Goal: Check status: Check status

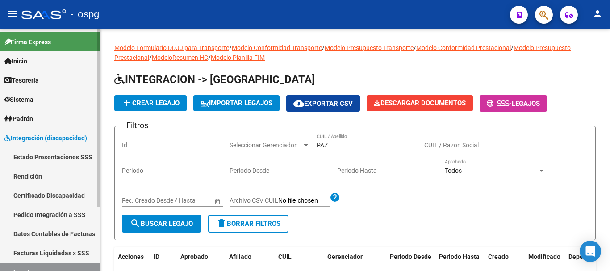
scroll to position [89, 0]
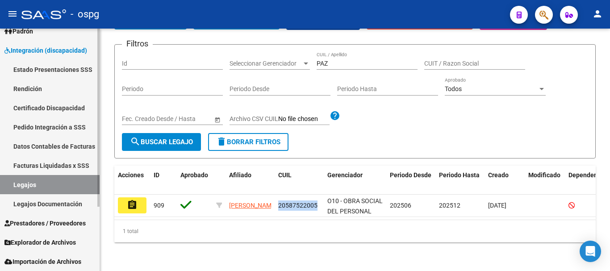
click at [54, 210] on link "Legajos Documentación" at bounding box center [50, 203] width 100 height 19
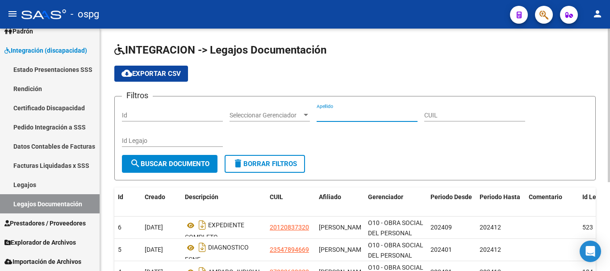
click at [347, 114] on input "Apellido" at bounding box center [367, 116] width 101 height 8
type input "[PERSON_NAME]"
click at [148, 163] on span "search Buscar Documento" at bounding box center [169, 164] width 79 height 8
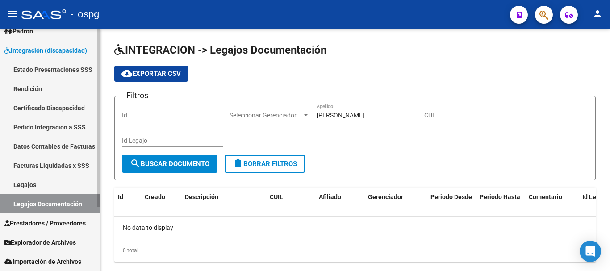
click at [31, 183] on link "Legajos" at bounding box center [50, 184] width 100 height 19
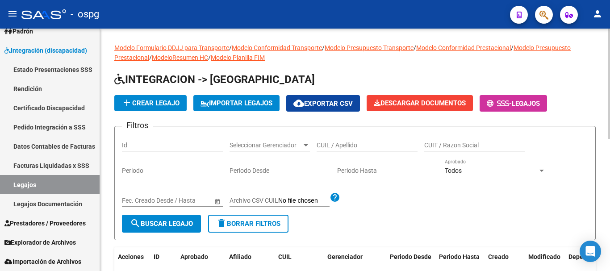
click at [352, 140] on div "CUIL / Apellido" at bounding box center [367, 143] width 101 height 18
type input "[PERSON_NAME]"
click at [165, 223] on span "search Buscar Legajo" at bounding box center [161, 224] width 63 height 8
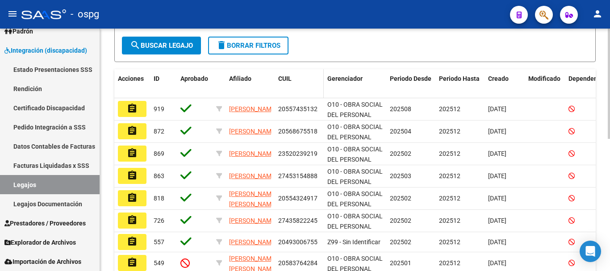
scroll to position [179, 0]
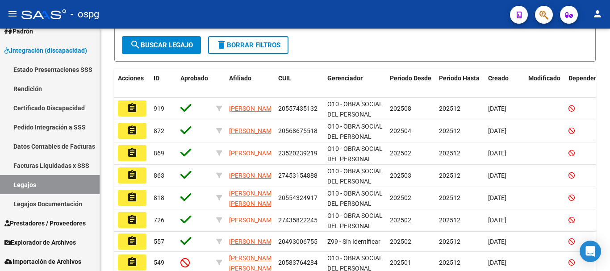
click at [130, 221] on mat-icon "assignment" at bounding box center [132, 219] width 11 height 11
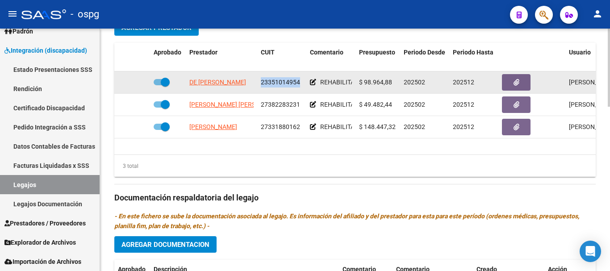
drag, startPoint x: 300, startPoint y: 84, endPoint x: 260, endPoint y: 83, distance: 39.7
click at [260, 83] on datatable-body-cell "23351014954" at bounding box center [281, 82] width 49 height 22
copy span "23351014954"
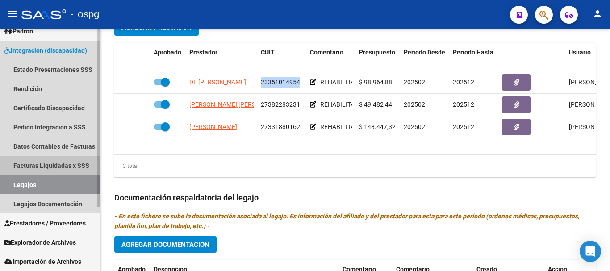
click at [44, 164] on link "Facturas Liquidadas x SSS" at bounding box center [50, 165] width 100 height 19
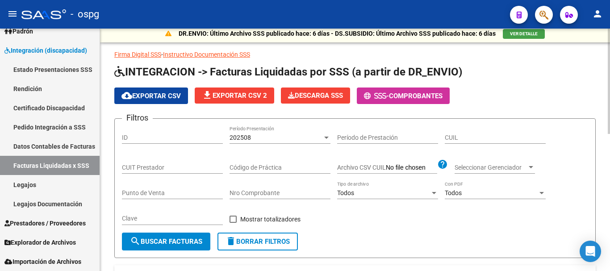
scroll to position [3, 0]
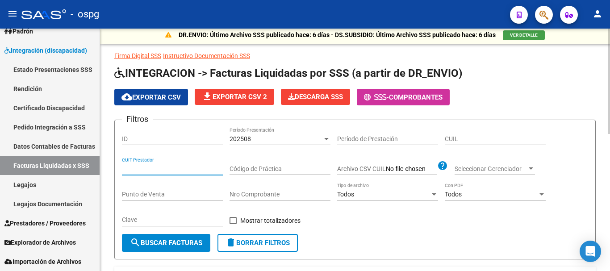
click at [159, 168] on input "CUIT Prestador" at bounding box center [172, 169] width 101 height 8
paste input "23-35101495-4"
type input "23-35101495-4"
click at [170, 242] on span "search Buscar Facturas" at bounding box center [166, 243] width 72 height 8
click at [251, 137] on div "202508" at bounding box center [276, 139] width 93 height 8
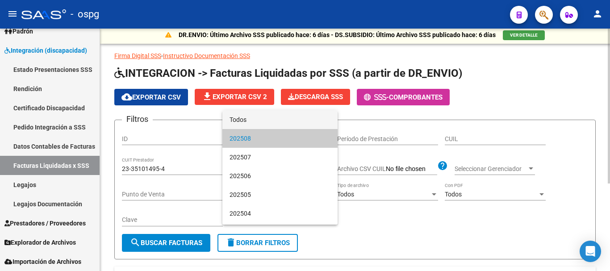
click at [242, 121] on span "Todos" at bounding box center [280, 119] width 101 height 19
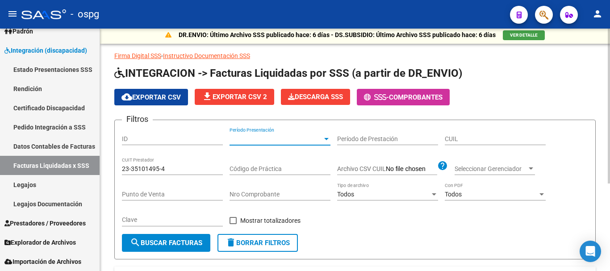
click at [167, 243] on span "search Buscar Facturas" at bounding box center [166, 243] width 72 height 8
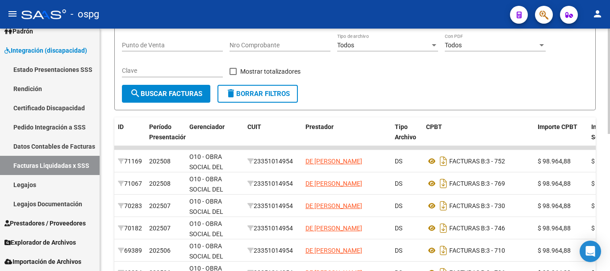
scroll to position [137, 0]
